Goal: Task Accomplishment & Management: Manage account settings

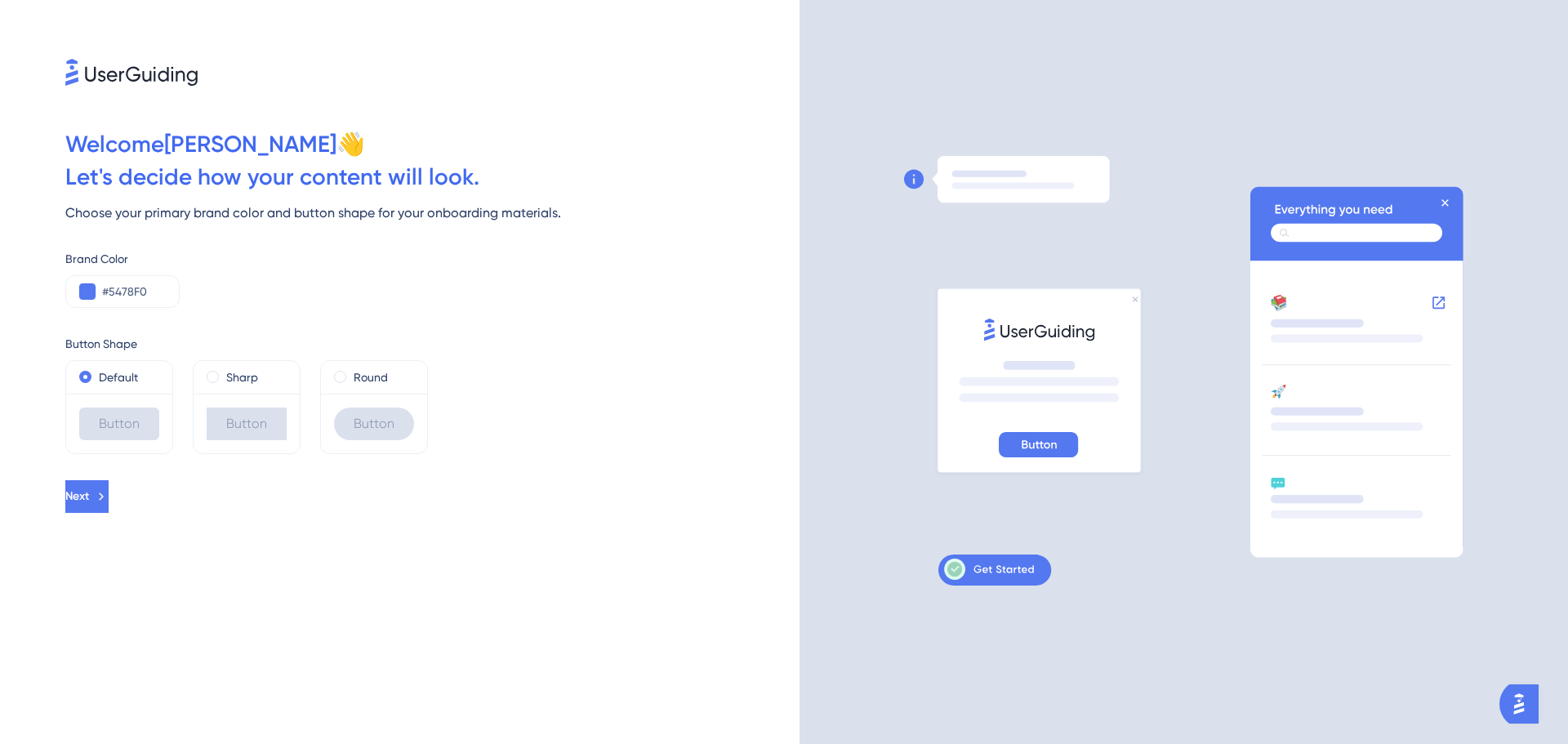
click at [361, 401] on div "Button" at bounding box center [373, 423] width 106 height 60
click at [354, 371] on label "Round" at bounding box center [371, 377] width 35 height 20
click at [89, 286] on button at bounding box center [87, 292] width 16 height 16
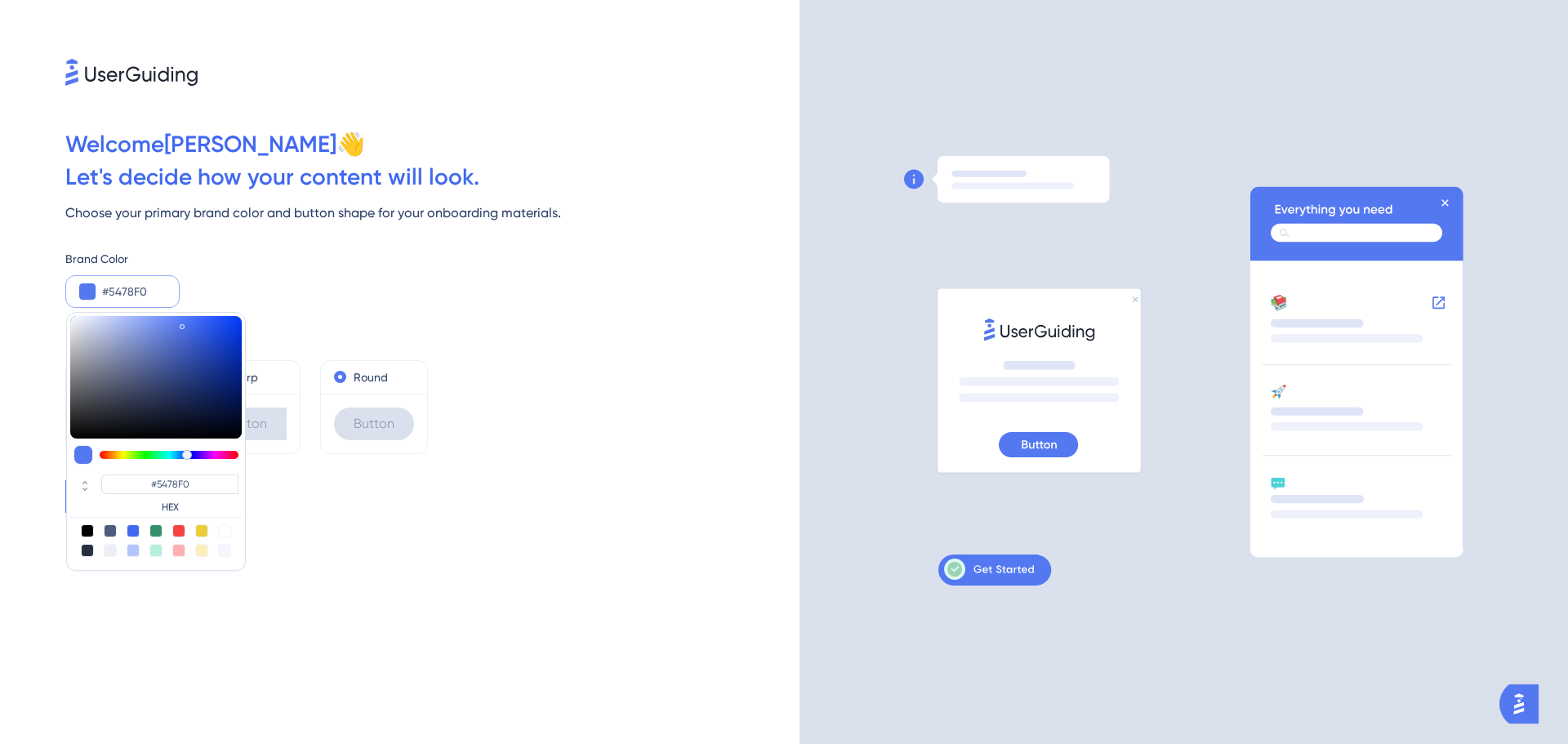
click at [109, 529] on div at bounding box center [110, 531] width 13 height 13
type input "#4c5c7c"
type input "#4C5C7C"
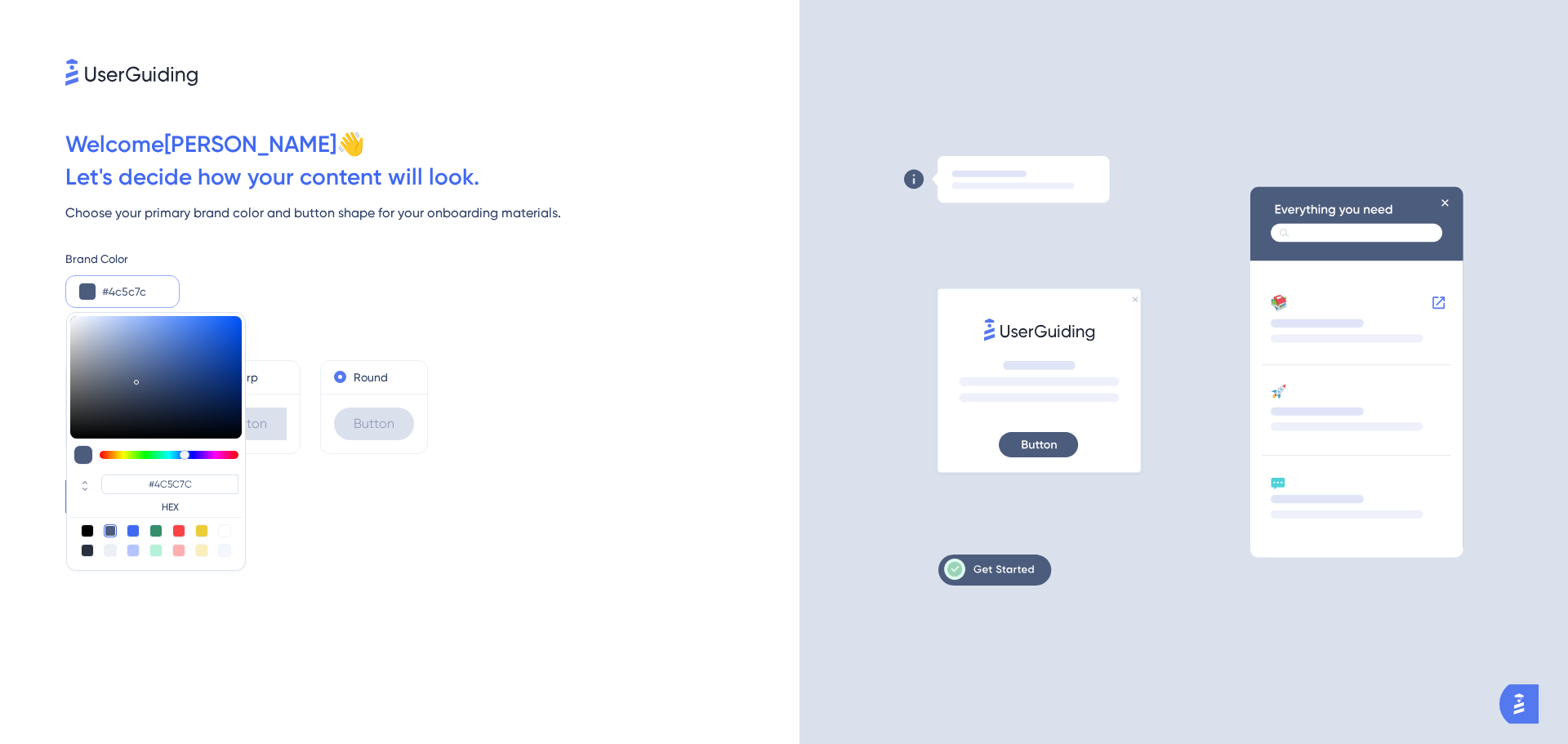
type input "#44629e"
type input "#44629E"
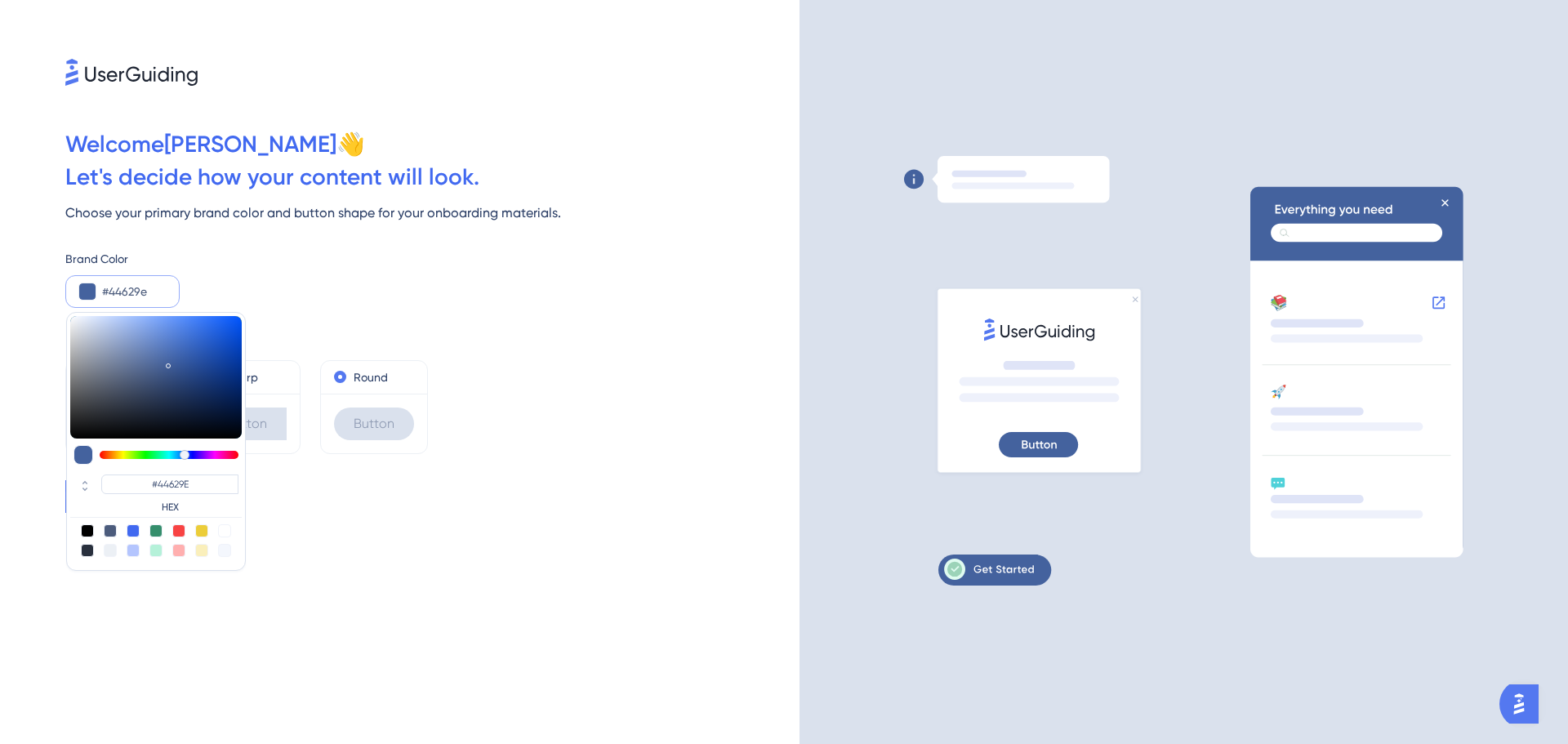
type input "#42609e"
type input "#42609E"
type input "#3e5d9e"
type input "#3E5D9E"
type input "#39599c"
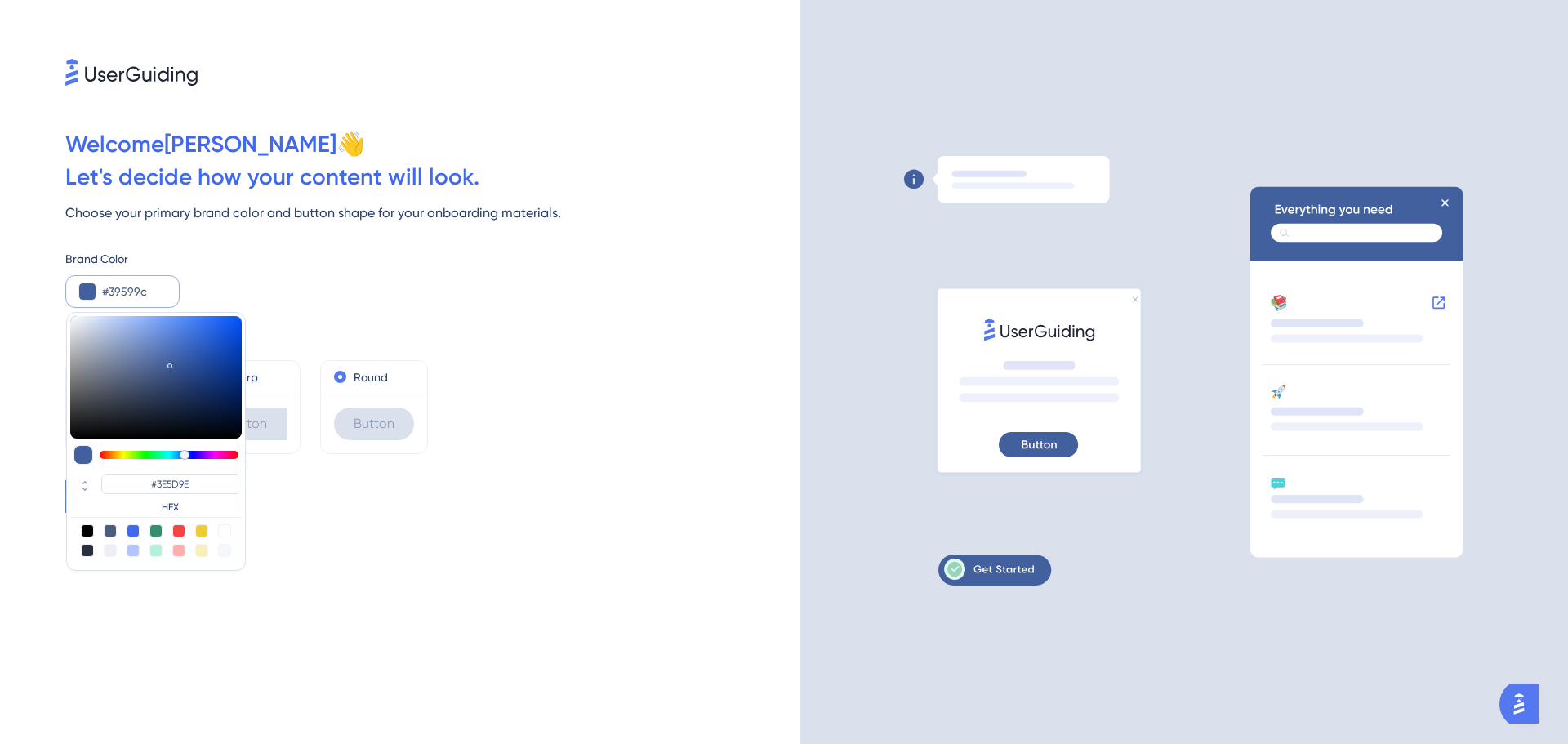
type input "#39599C"
drag, startPoint x: 169, startPoint y: 363, endPoint x: 179, endPoint y: 363, distance: 10.0
click at [179, 363] on div at bounding box center [155, 377] width 172 height 122
click at [491, 339] on div "Button Shape" at bounding box center [432, 344] width 734 height 20
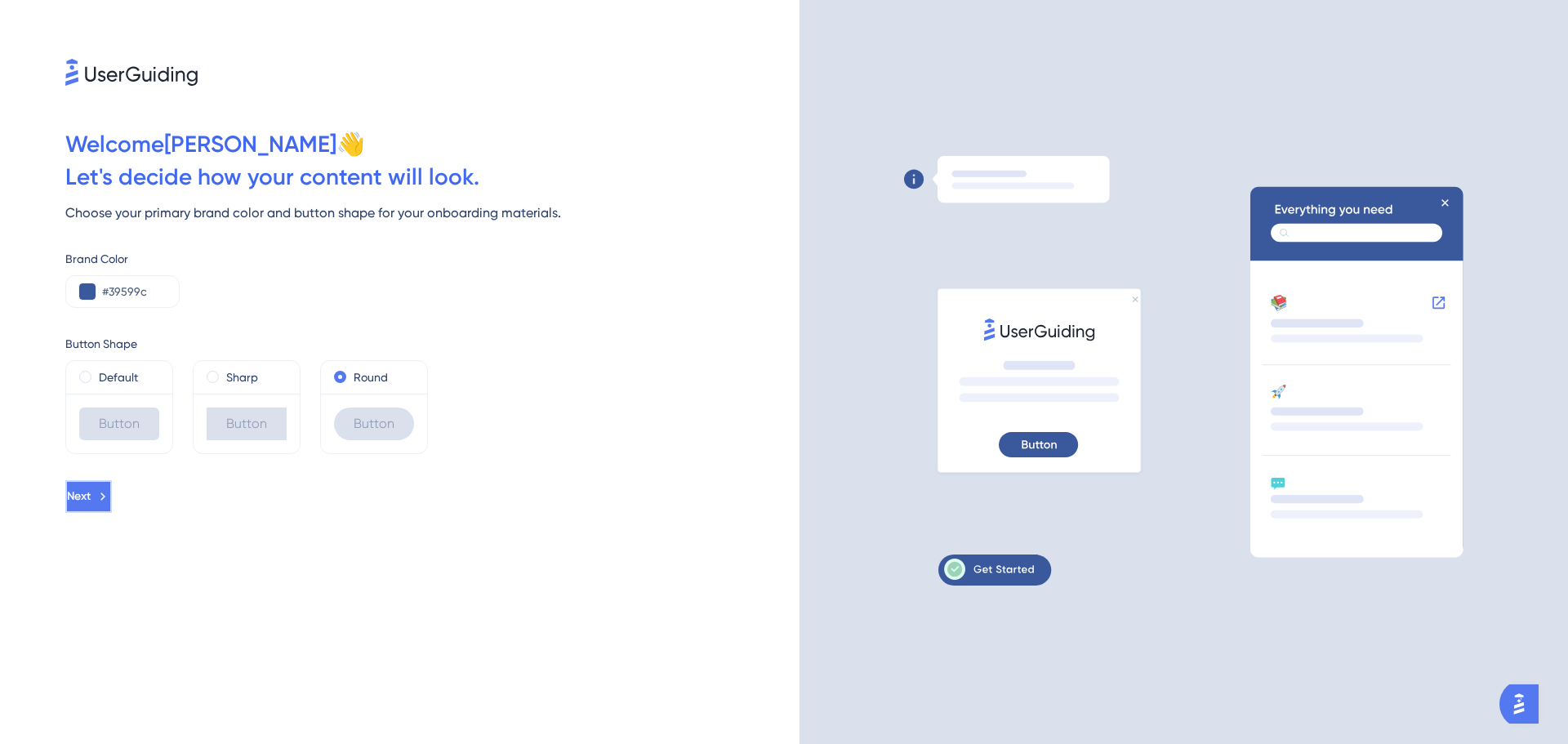
click at [90, 488] on span "Next" at bounding box center [78, 497] width 24 height 20
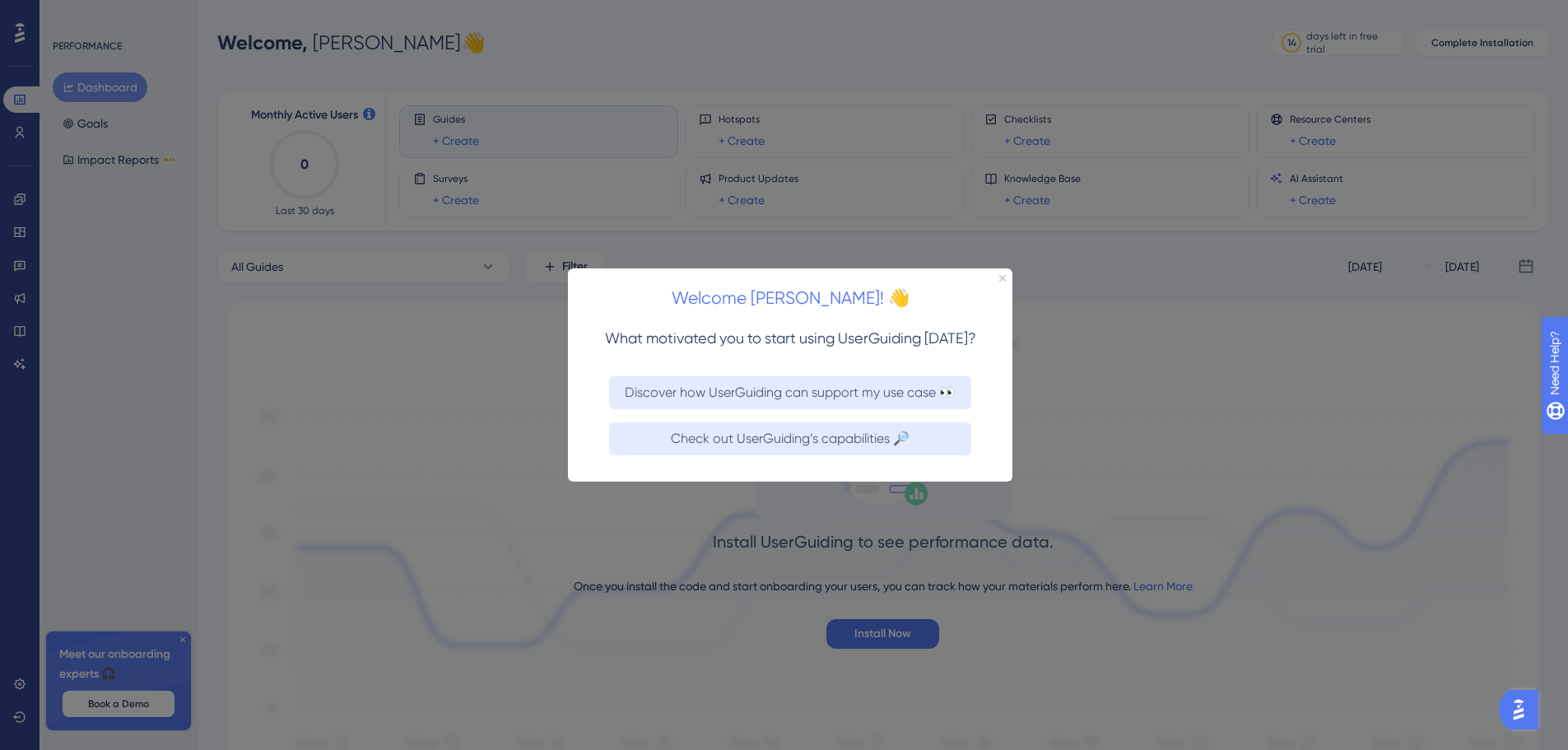
click at [1006, 276] on div "Welcome Eliazar! 👋" at bounding box center [790, 293] width 444 height 51
click at [1005, 276] on icon "Close Preview" at bounding box center [1003, 278] width 7 height 7
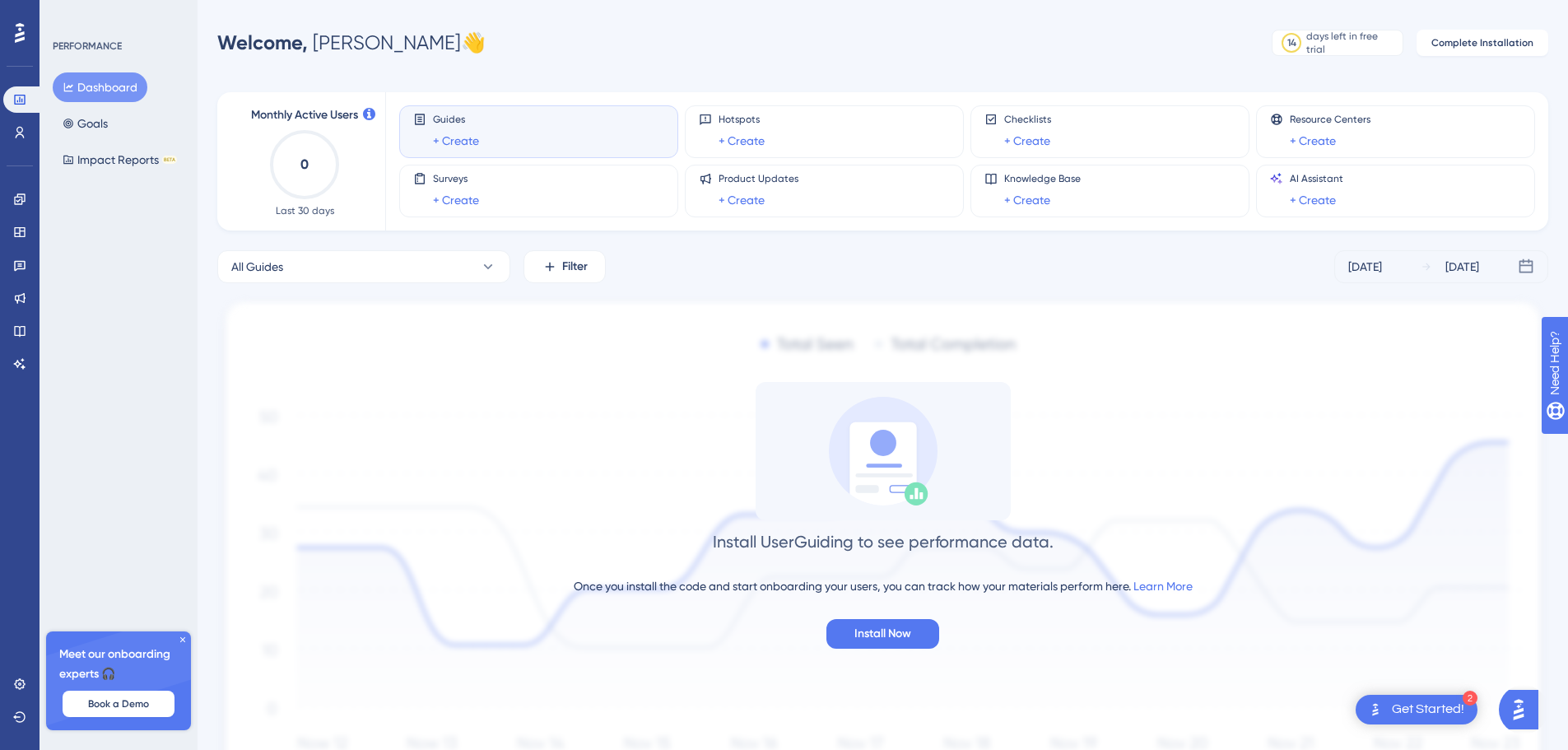
click at [17, 31] on icon at bounding box center [20, 33] width 10 height 22
click at [292, 269] on button "All Guides" at bounding box center [364, 267] width 293 height 33
click at [13, 685] on link at bounding box center [20, 684] width 13 height 27
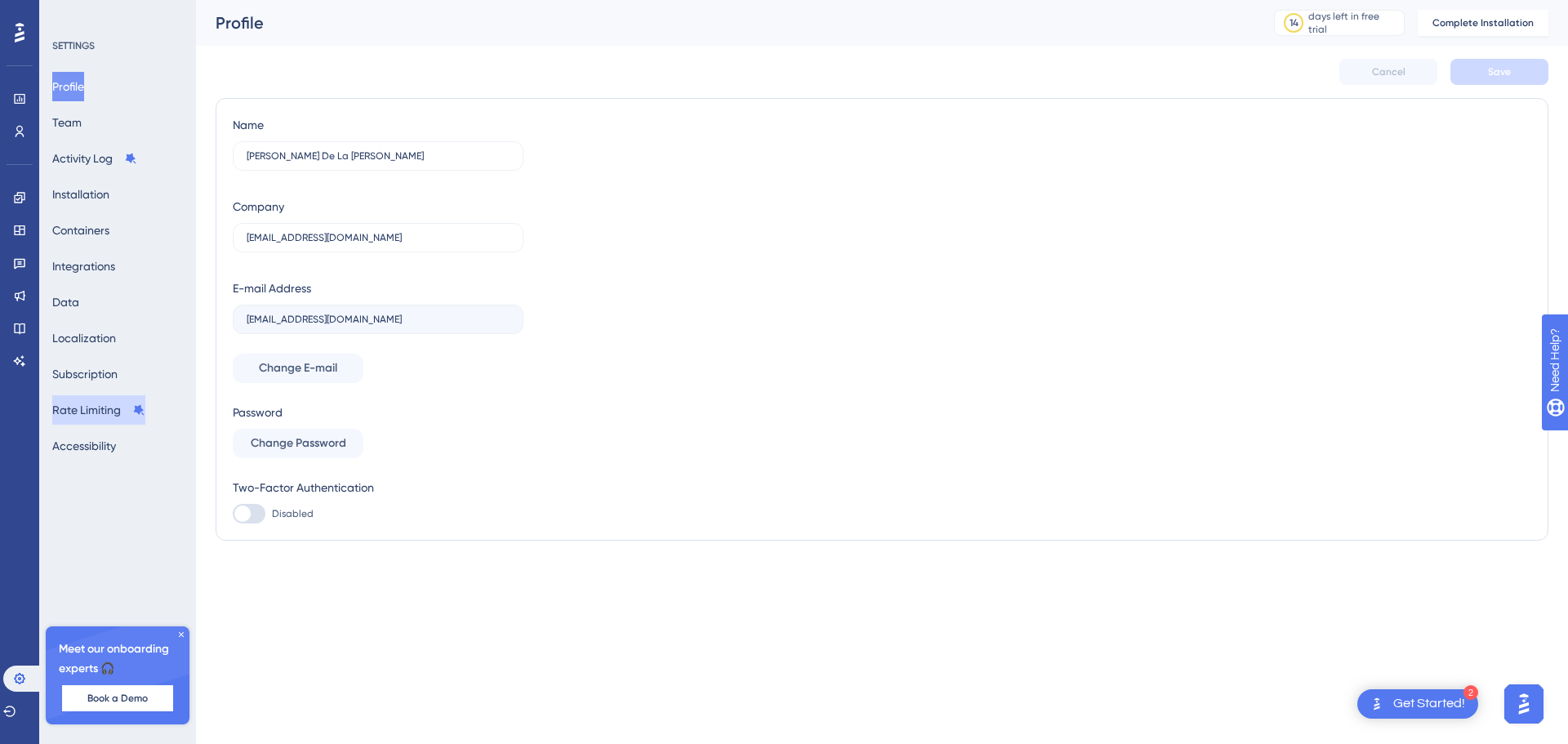
click at [93, 402] on button "Rate Limiting" at bounding box center [99, 410] width 93 height 30
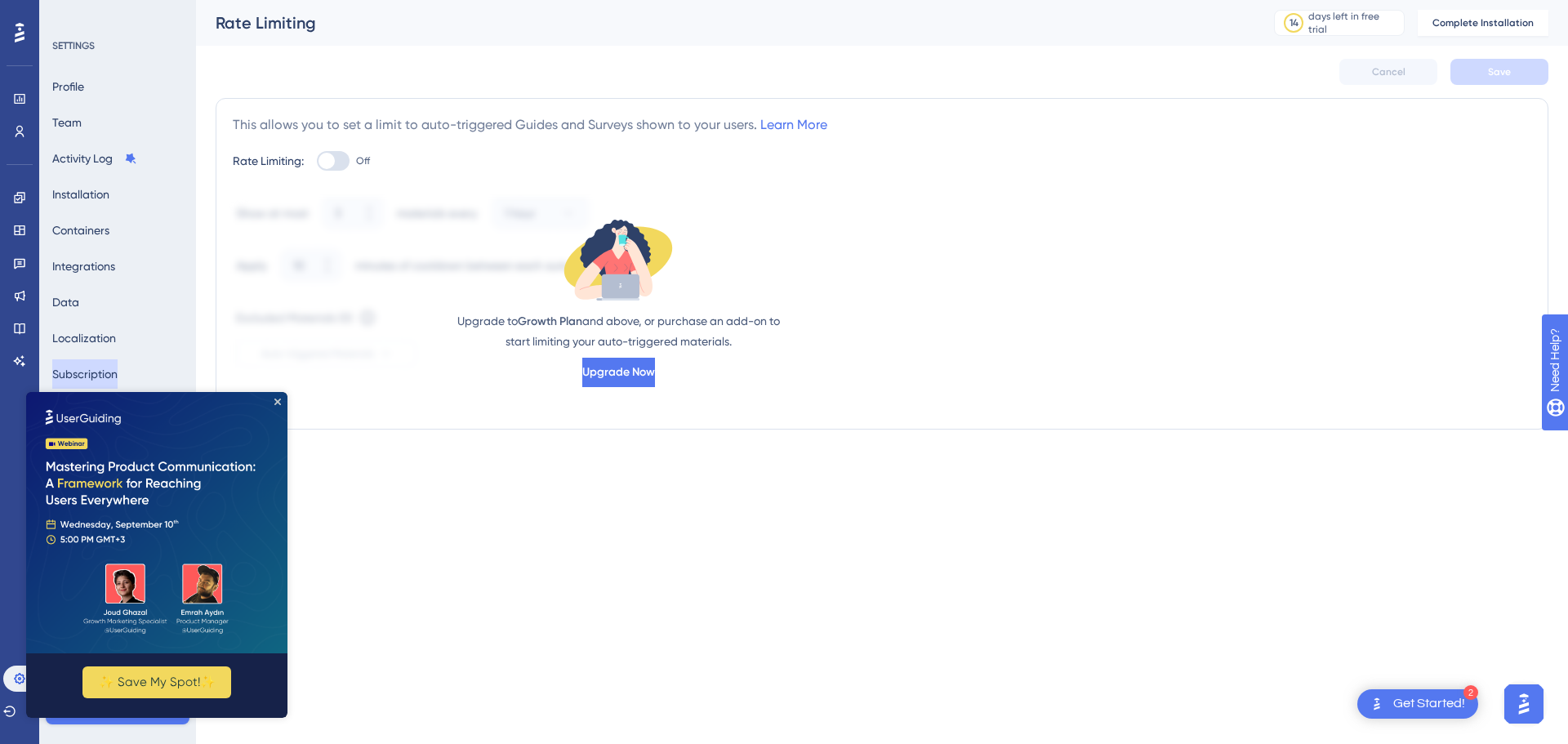
click at [102, 381] on button "Subscription" at bounding box center [85, 374] width 65 height 30
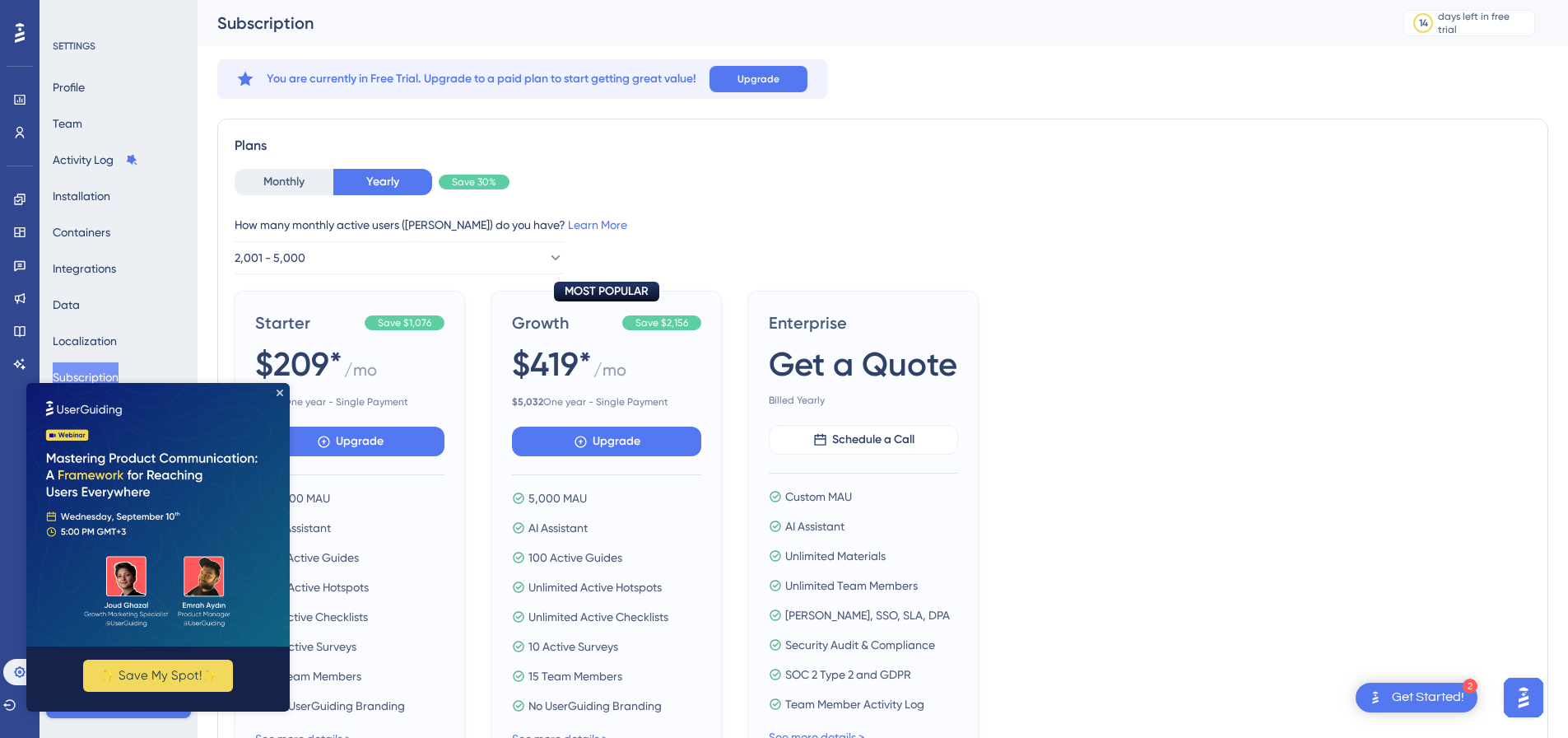
click at [283, 396] on img at bounding box center [158, 515] width 264 height 264
click at [277, 394] on icon "Close Preview" at bounding box center [280, 393] width 7 height 7
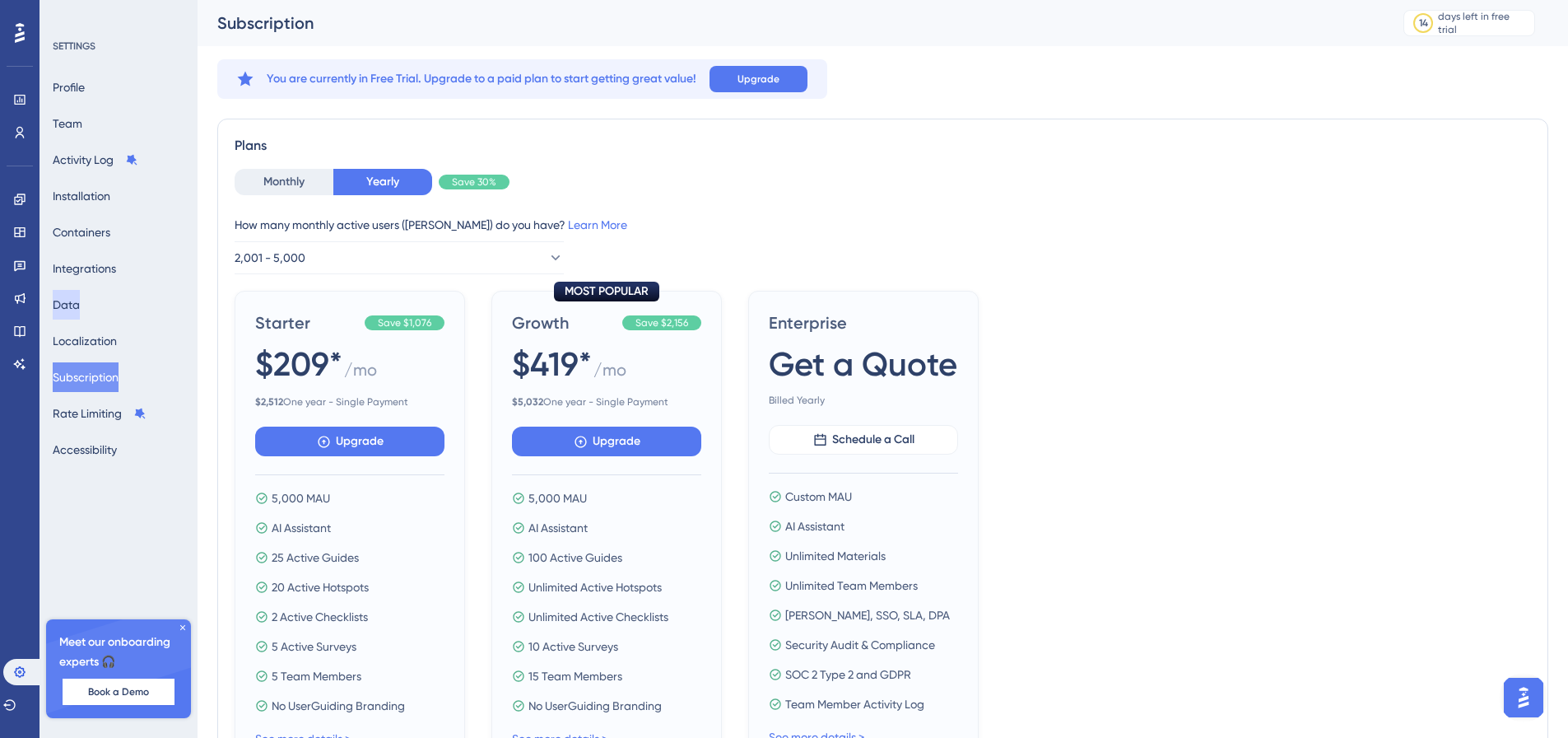
click at [66, 313] on button "Data" at bounding box center [66, 305] width 27 height 30
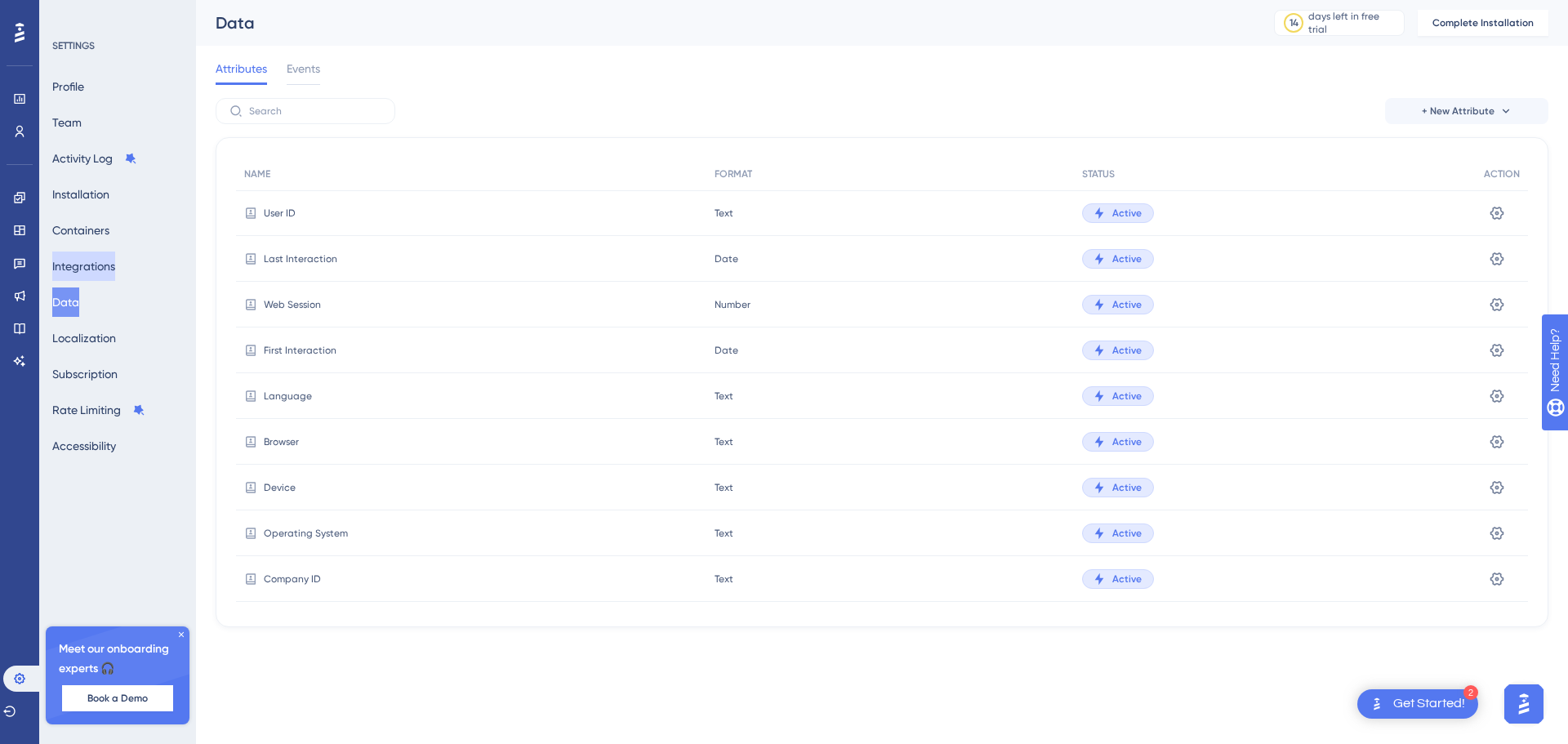
click at [97, 266] on button "Integrations" at bounding box center [84, 266] width 62 height 30
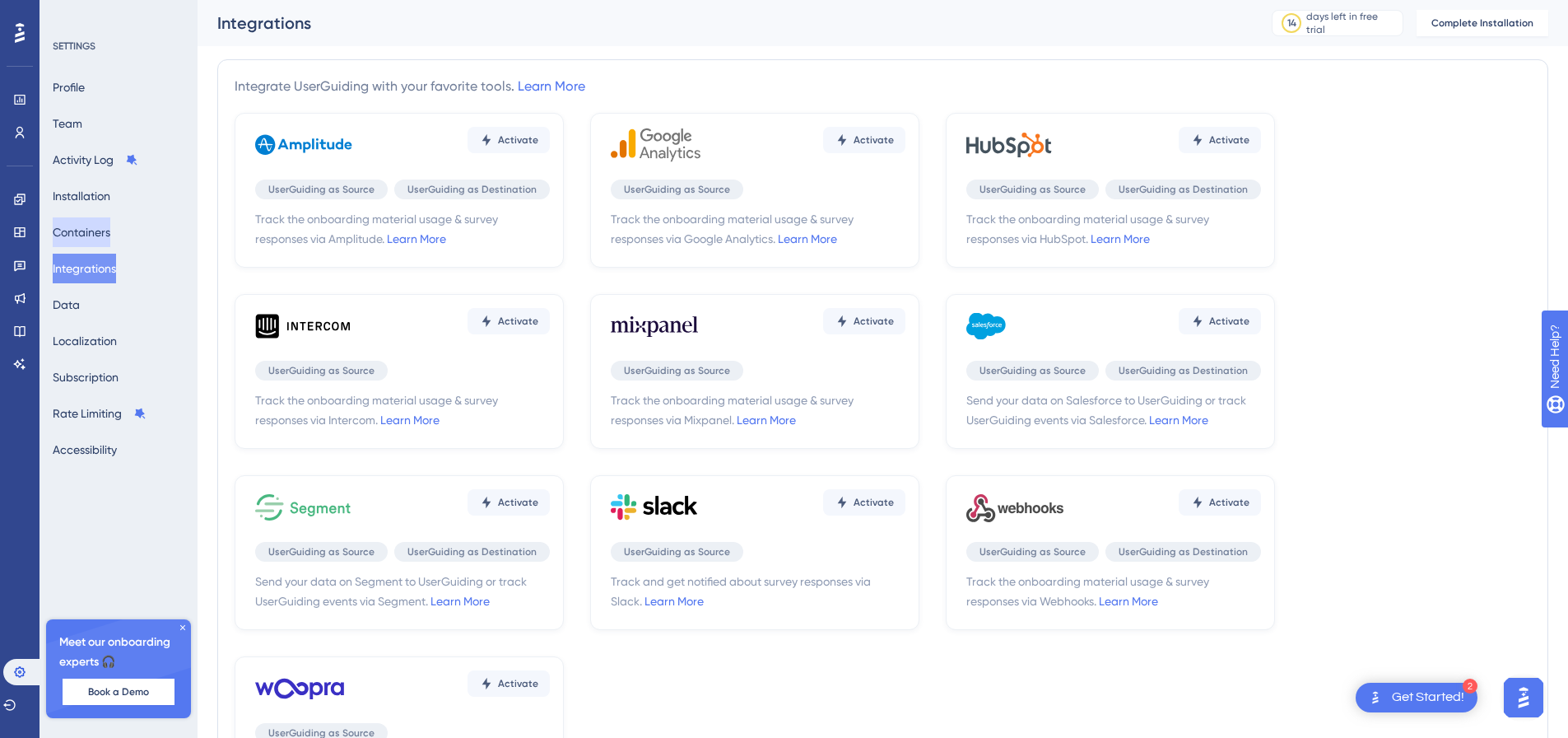
click at [95, 223] on button "Containers" at bounding box center [82, 232] width 58 height 30
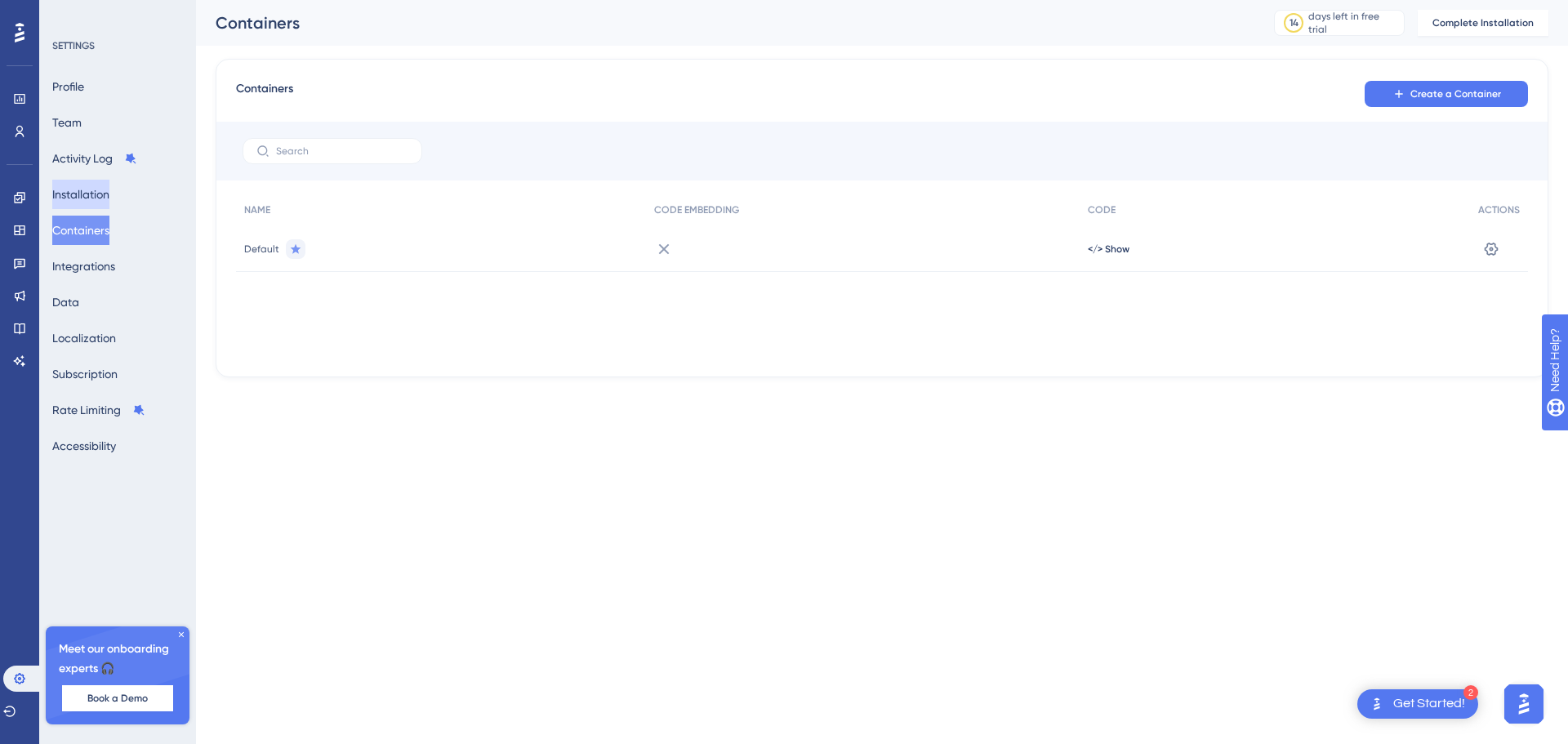
click at [102, 185] on button "Installation" at bounding box center [81, 195] width 58 height 30
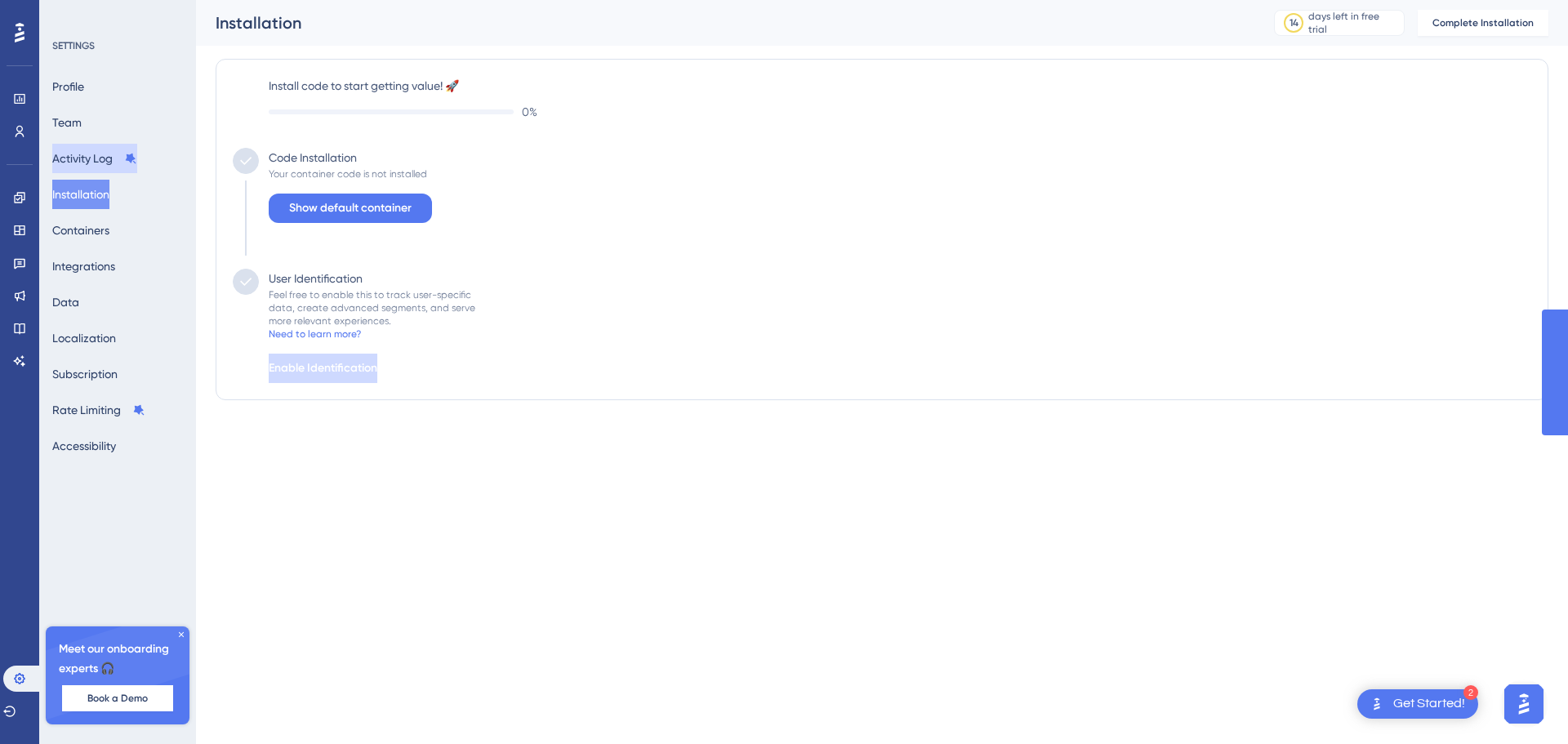
click at [100, 168] on button "Activity Log" at bounding box center [95, 159] width 85 height 30
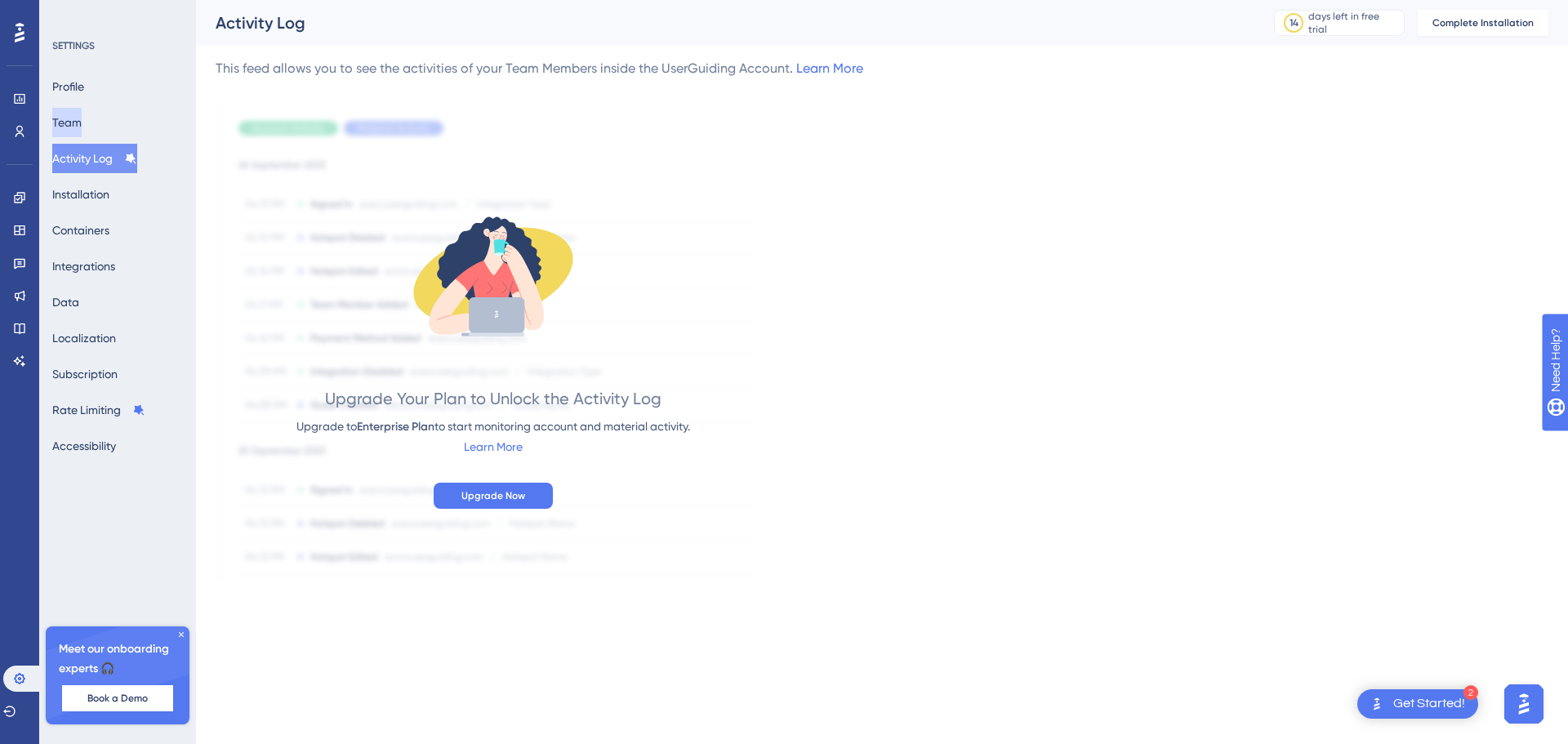
click at [81, 129] on button "Team" at bounding box center [67, 122] width 30 height 30
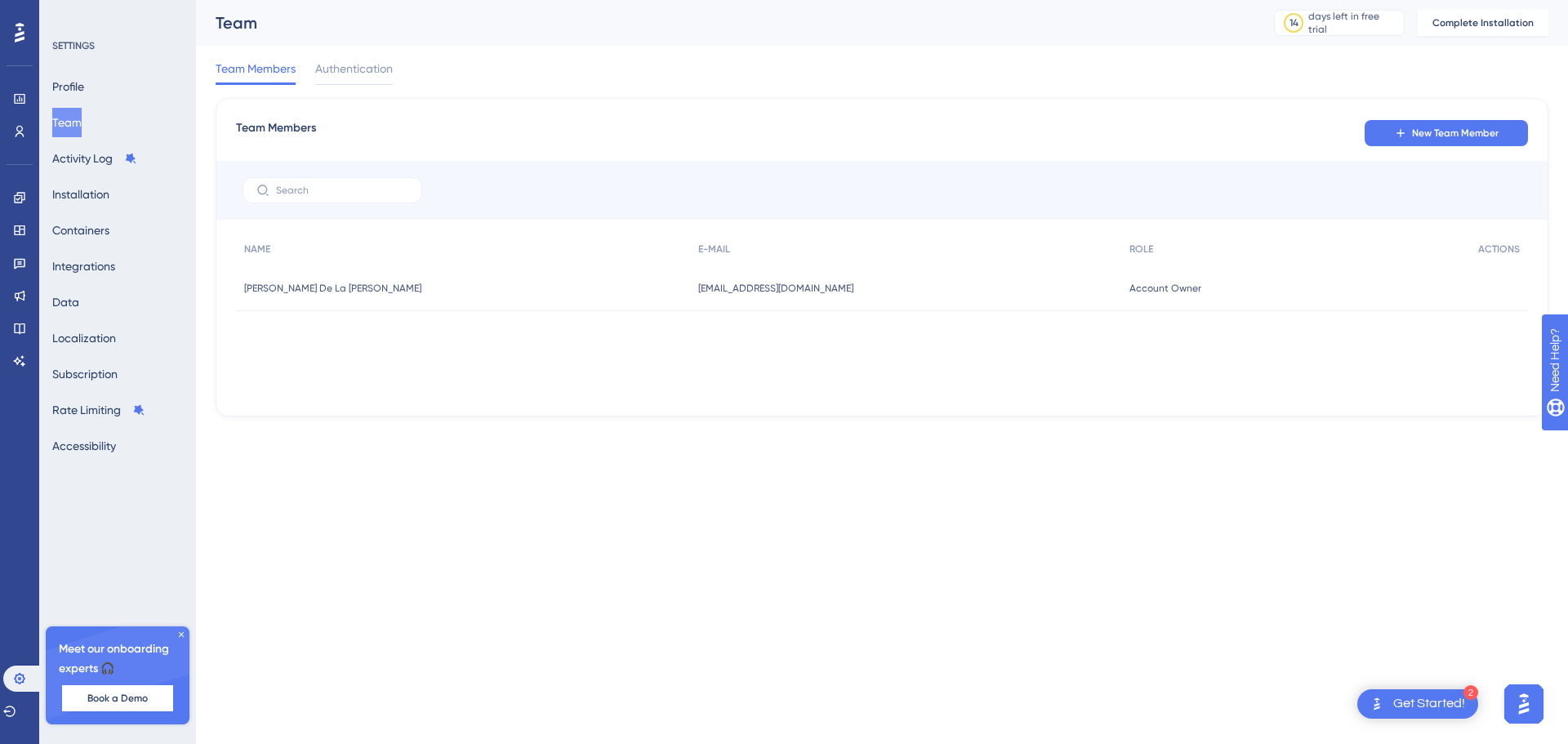
click at [278, 285] on span "[PERSON_NAME] De La [PERSON_NAME]" at bounding box center [333, 289] width 178 height 13
click at [95, 149] on button "Activity Log" at bounding box center [95, 159] width 85 height 30
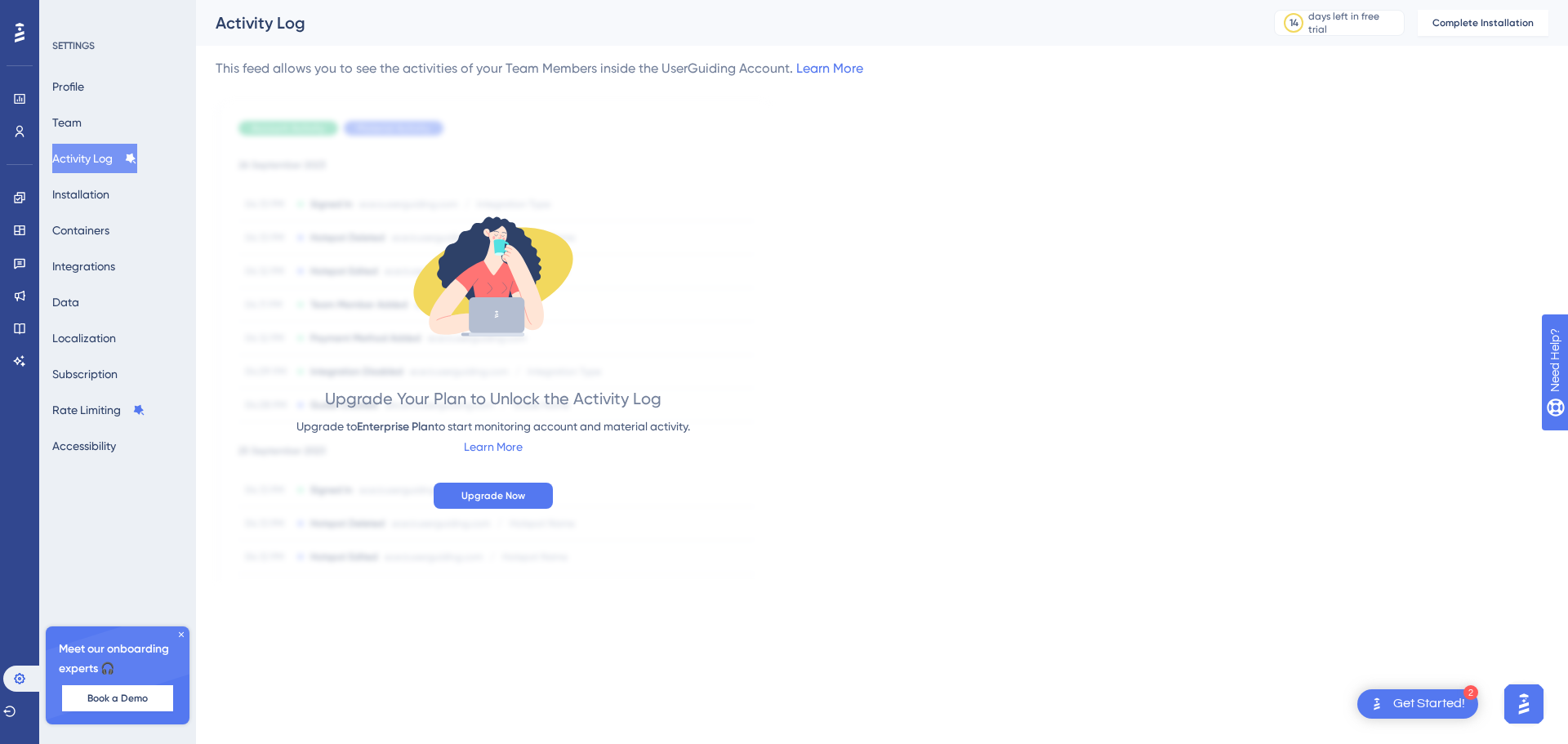
click at [105, 85] on div "Profile Team Activity Log Installation Containers Integrations Data Localizatio…" at bounding box center [118, 266] width 132 height 389
click at [76, 124] on button "Team" at bounding box center [67, 122] width 30 height 30
